Goal: Task Accomplishment & Management: Manage account settings

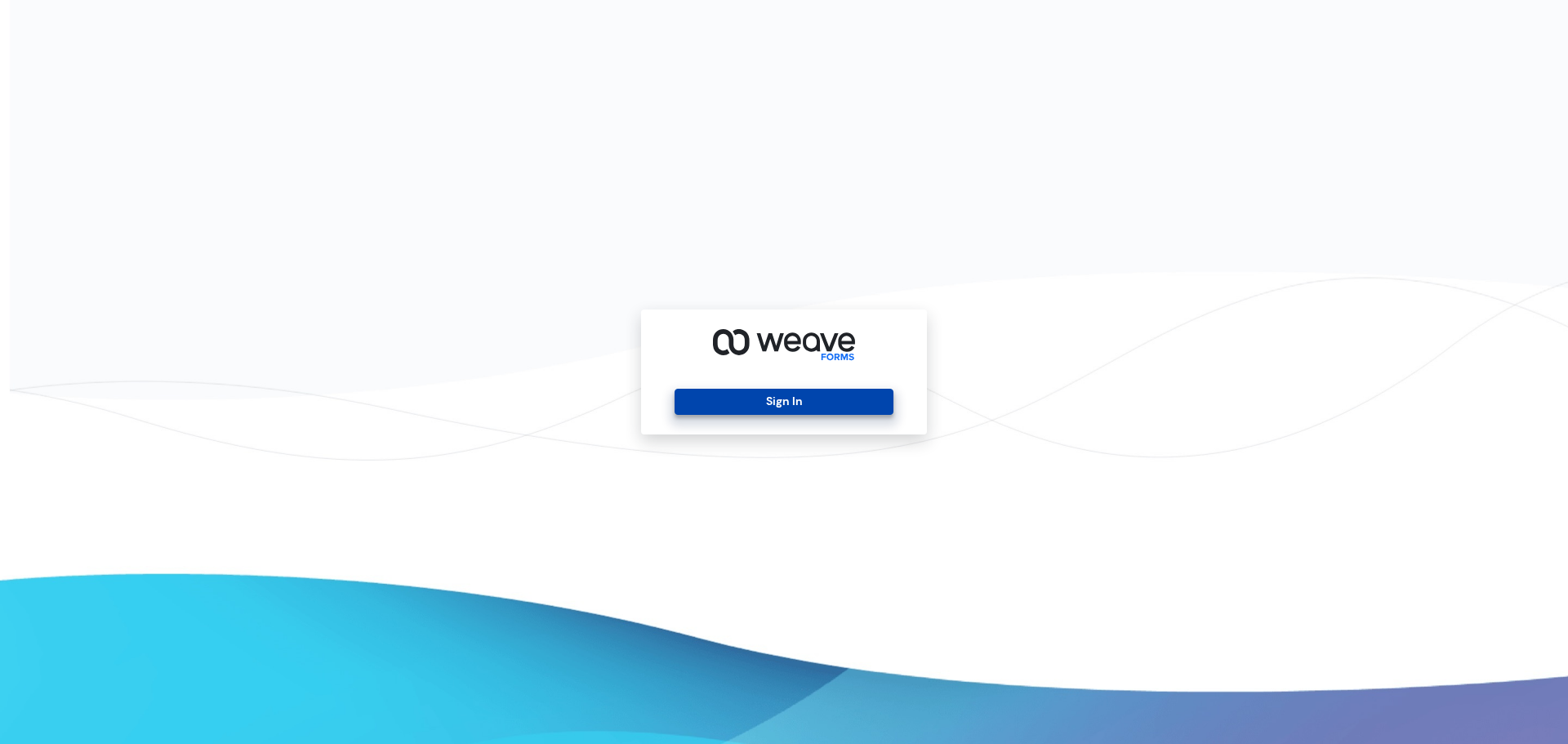
click at [712, 400] on button "Sign In" at bounding box center [783, 402] width 218 height 26
